Goal: Find specific page/section: Find specific page/section

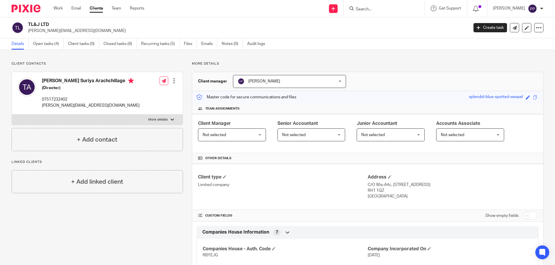
click at [373, 7] on input "Search" at bounding box center [381, 9] width 52 height 5
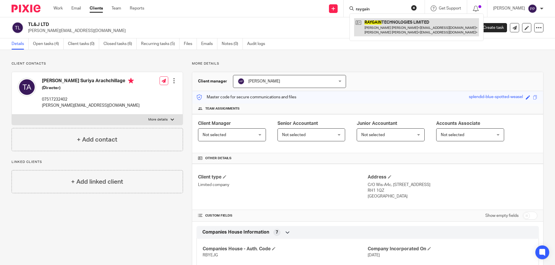
type input "raygain"
click at [401, 36] on link at bounding box center [416, 27] width 125 height 18
click at [401, 34] on link at bounding box center [416, 27] width 125 height 18
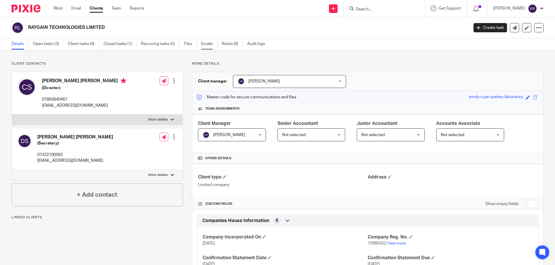
click at [204, 42] on link "Emails" at bounding box center [209, 43] width 16 height 11
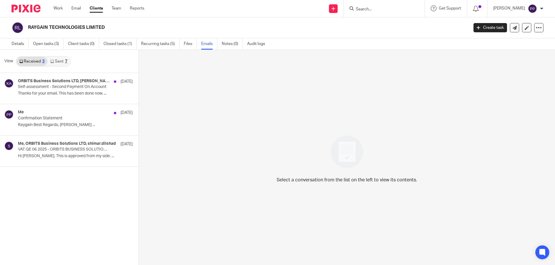
click at [57, 60] on link "Sent 7" at bounding box center [58, 61] width 23 height 9
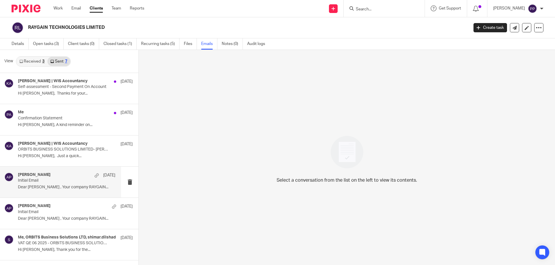
click at [82, 175] on div "Avishka Peiris 4 Aug" at bounding box center [66, 176] width 97 height 6
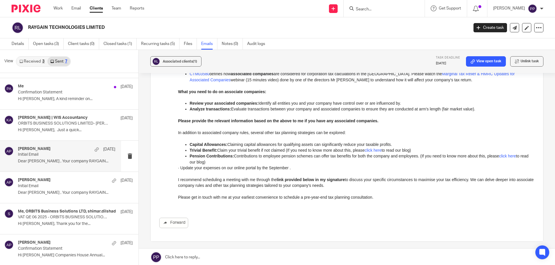
scroll to position [116, 0]
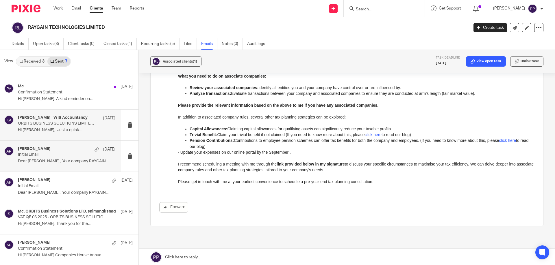
click at [83, 124] on p "ORBITS BUSINESS SOLUTIONS LIMITED- Divya/ Chandrakant." at bounding box center [57, 123] width 78 height 5
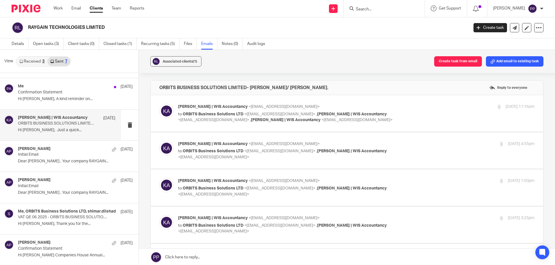
scroll to position [0, 0]
click at [49, 104] on div "Me 5 Aug Confirmation Statement Hi Chandrakant, A kind reminder on..." at bounding box center [60, 93] width 121 height 31
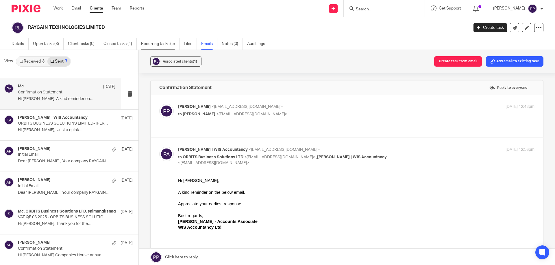
click at [172, 44] on link "Recurring tasks (5)" at bounding box center [160, 43] width 38 height 11
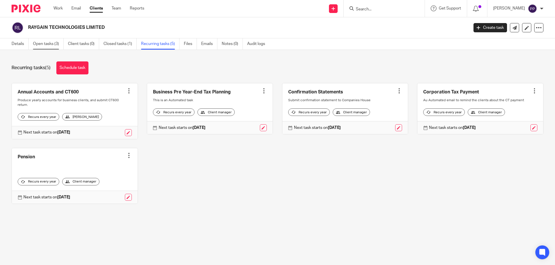
click at [56, 43] on link "Open tasks (3)" at bounding box center [48, 43] width 31 height 11
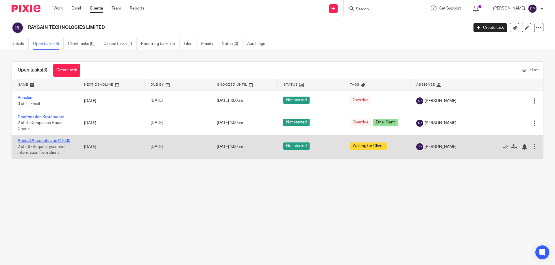
click at [57, 141] on link "Annual Accounts and CT600" at bounding box center [44, 141] width 53 height 4
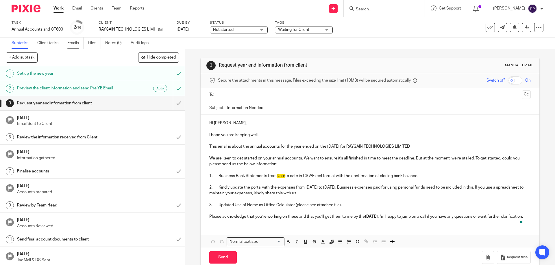
click at [74, 44] on link "Emails" at bounding box center [75, 43] width 16 height 11
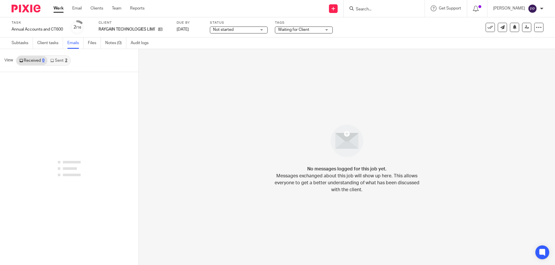
click at [58, 60] on link "Sent 2" at bounding box center [58, 60] width 23 height 9
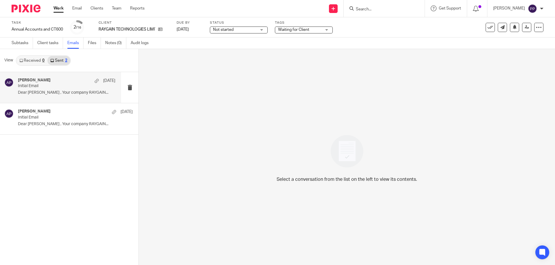
click at [54, 81] on div "Avishka Peiris 4 Aug" at bounding box center [66, 81] width 97 height 6
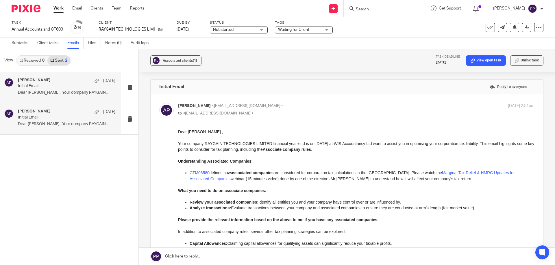
click at [38, 125] on p "Dear CHANDRAKANT , Your company RAYGAIN..." at bounding box center [66, 124] width 97 height 5
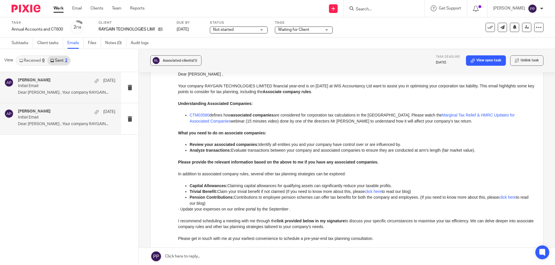
scroll to position [29, 0]
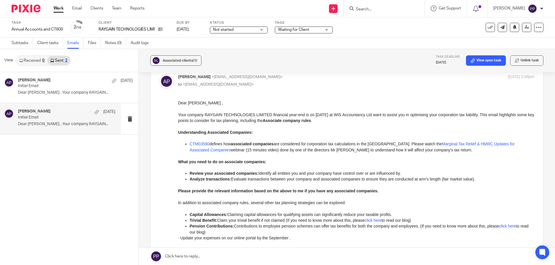
click at [379, 11] on input "Search" at bounding box center [381, 9] width 52 height 5
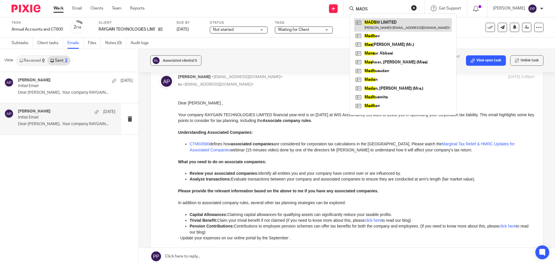
type input "MADS"
click at [387, 24] on link at bounding box center [403, 24] width 98 height 13
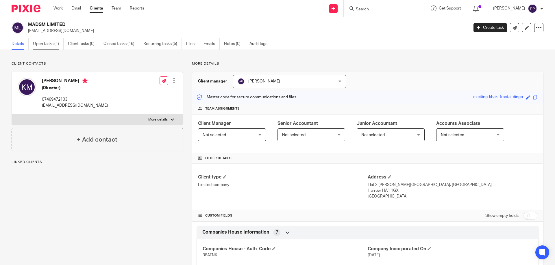
click at [52, 45] on link "Open tasks (1)" at bounding box center [48, 43] width 31 height 11
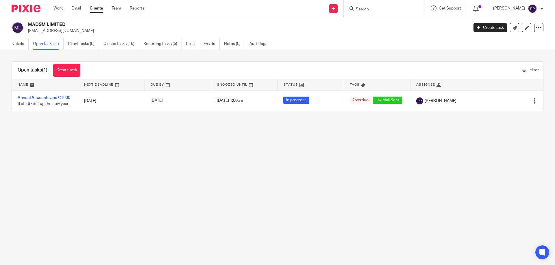
click at [368, 10] on input "Search" at bounding box center [381, 9] width 52 height 5
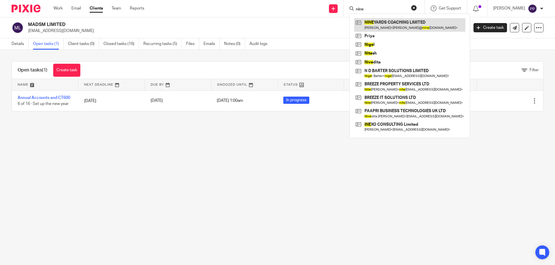
type input "nine"
click at [380, 26] on link at bounding box center [409, 24] width 111 height 13
